Goal: Task Accomplishment & Management: Manage account settings

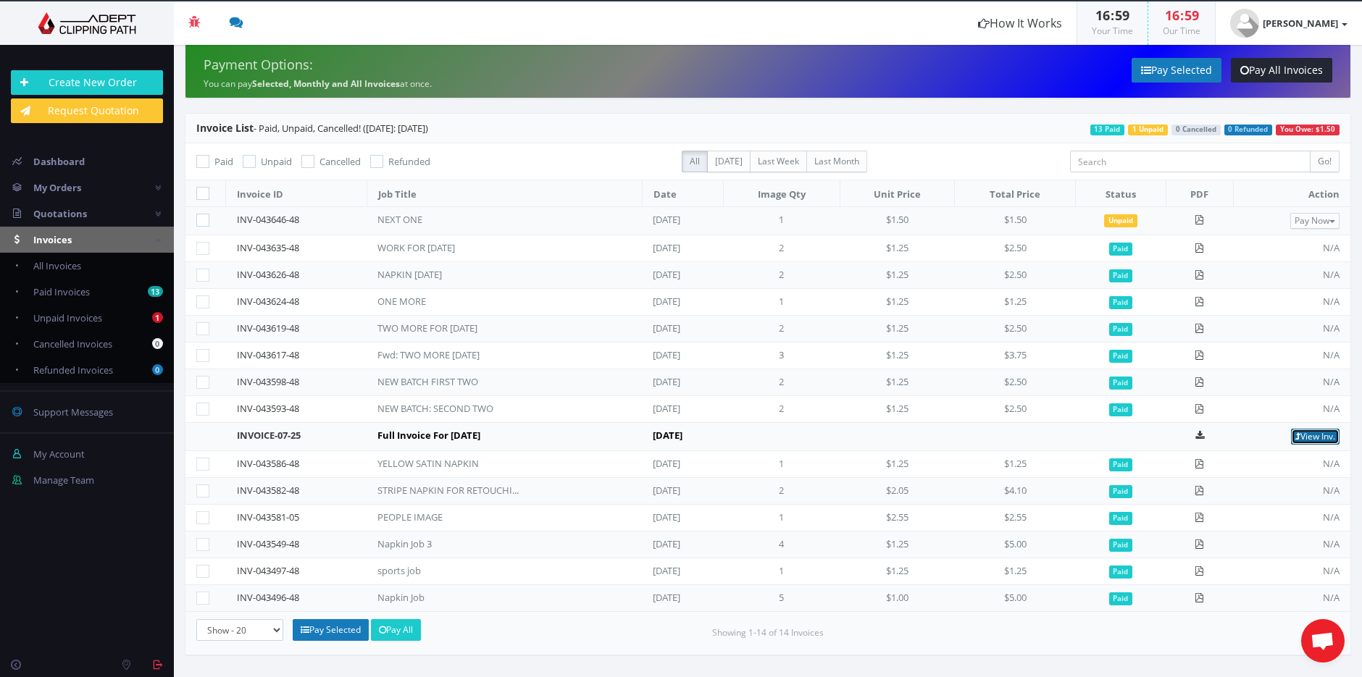
click at [1317, 433] on link "View Inv." at bounding box center [1315, 437] width 49 height 16
click at [1196, 28] on small "Our Time" at bounding box center [1181, 31] width 38 height 12
click at [1179, 22] on span "17" at bounding box center [1172, 15] width 14 height 17
click at [67, 263] on span "All Invoices" at bounding box center [57, 265] width 48 height 13
click at [1310, 434] on link "View Inv." at bounding box center [1315, 437] width 49 height 16
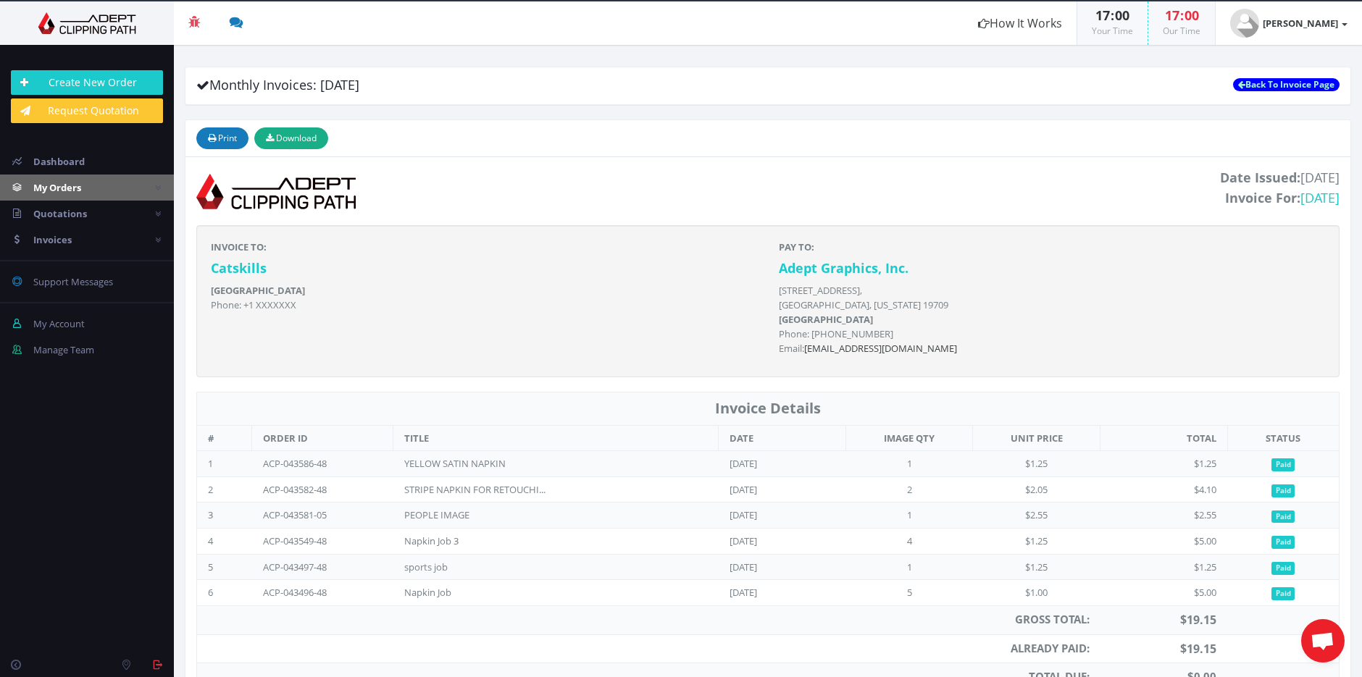
click at [79, 185] on span "My Orders" at bounding box center [57, 187] width 48 height 13
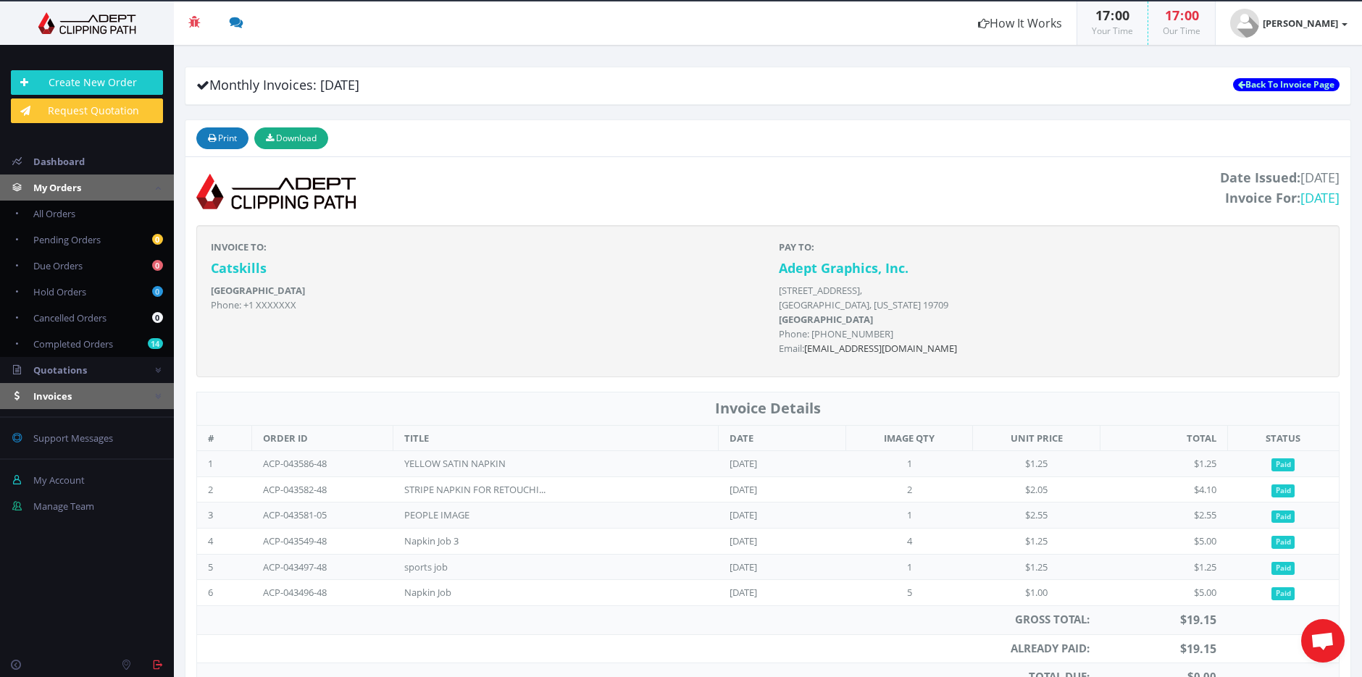
click at [50, 398] on span "Invoices" at bounding box center [52, 396] width 38 height 13
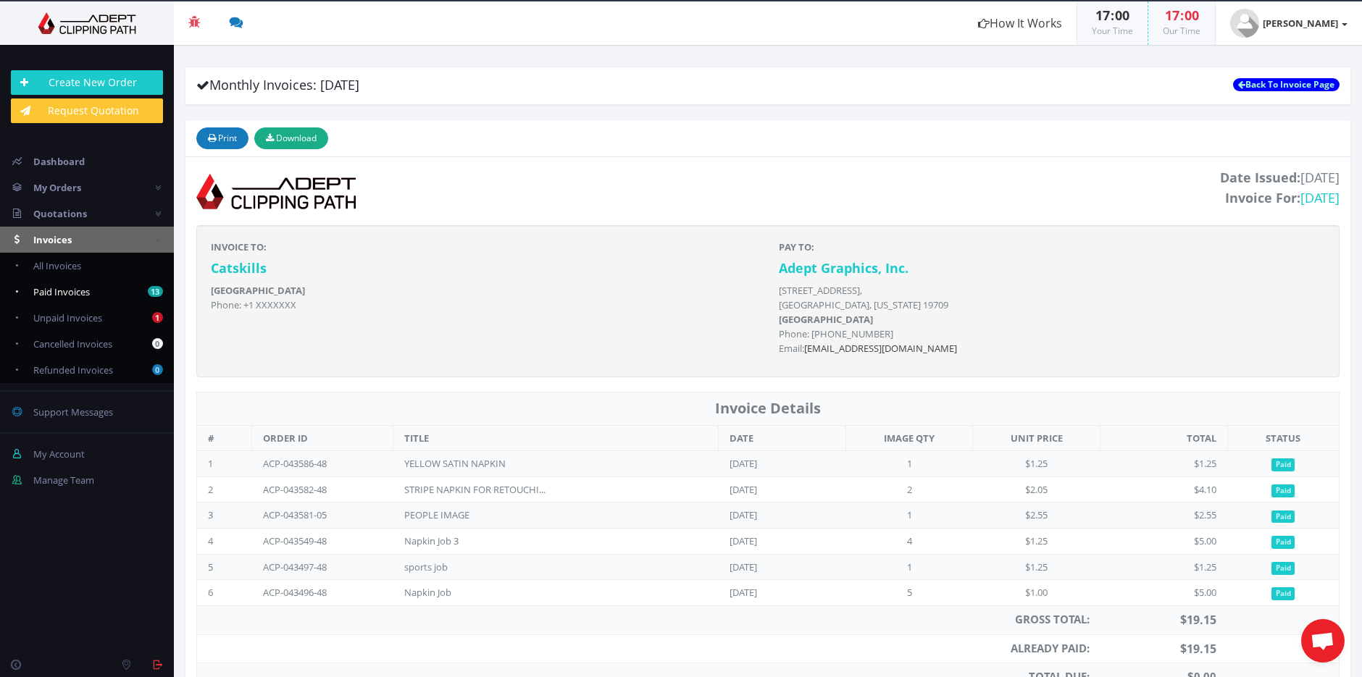
click at [78, 291] on span "Paid Invoices" at bounding box center [61, 291] width 56 height 13
